Goal: Information Seeking & Learning: Find specific fact

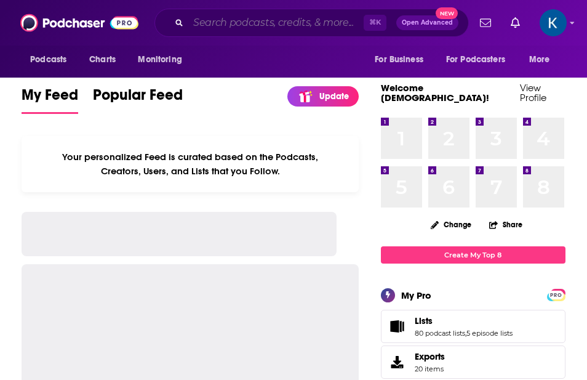
click at [204, 23] on input "Search podcasts, credits, & more..." at bounding box center [275, 23] width 175 height 20
paste input "Diary of CHRO"
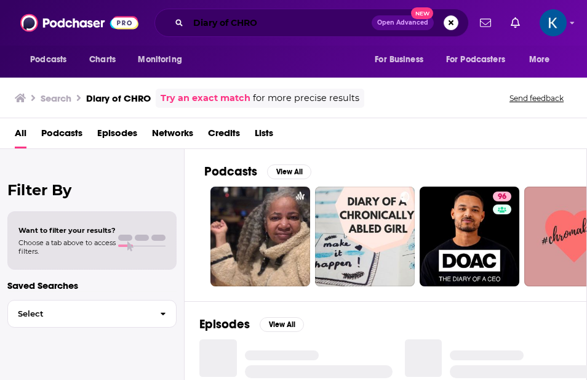
click at [267, 25] on input "Diary of CHRO" at bounding box center [279, 23] width 183 height 20
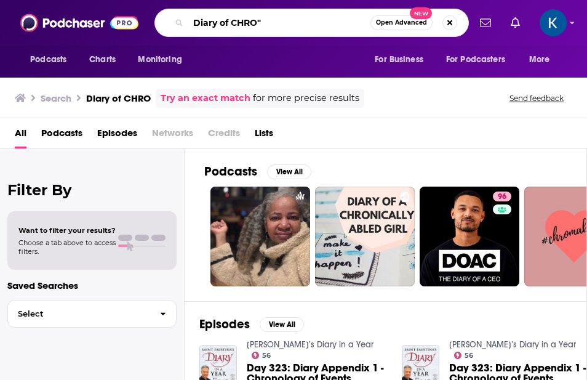
click at [194, 24] on input "Diary of CHRO"" at bounding box center [279, 23] width 182 height 20
type input ""Diary of CHRO""
